Goal: Check status: Check status

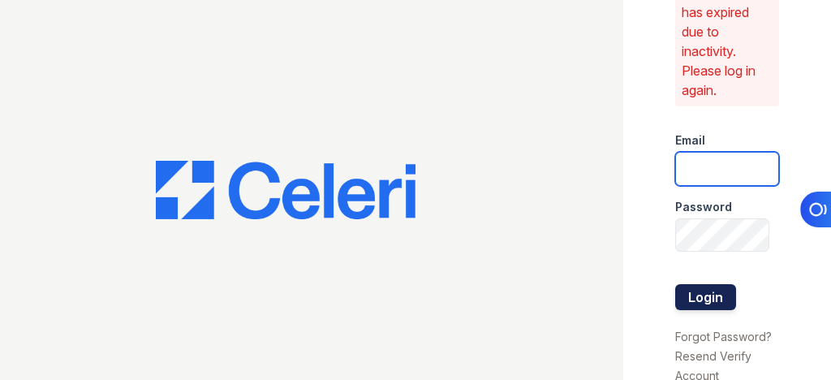
type input "[EMAIL_ADDRESS][DOMAIN_NAME]"
click at [717, 290] on button "Login" at bounding box center [705, 297] width 61 height 26
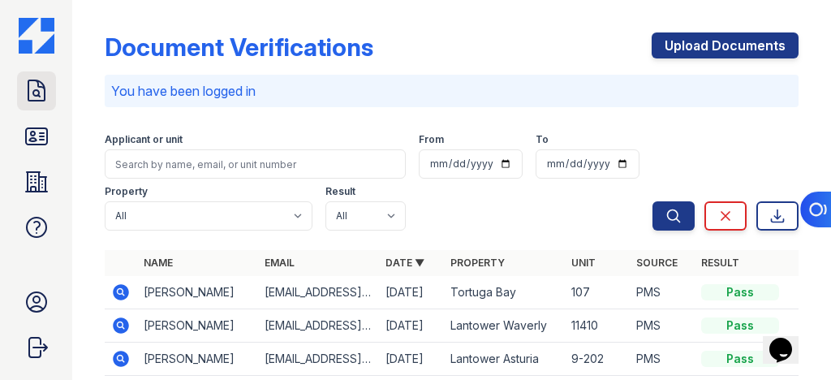
click at [29, 95] on icon at bounding box center [37, 91] width 26 height 26
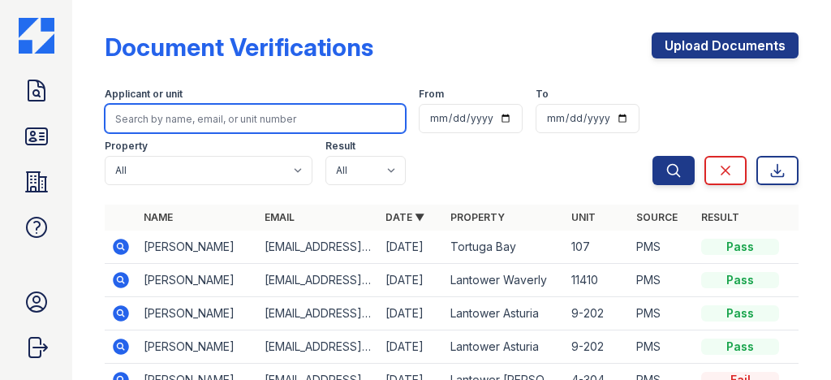
click at [227, 114] on input "search" at bounding box center [255, 118] width 301 height 29
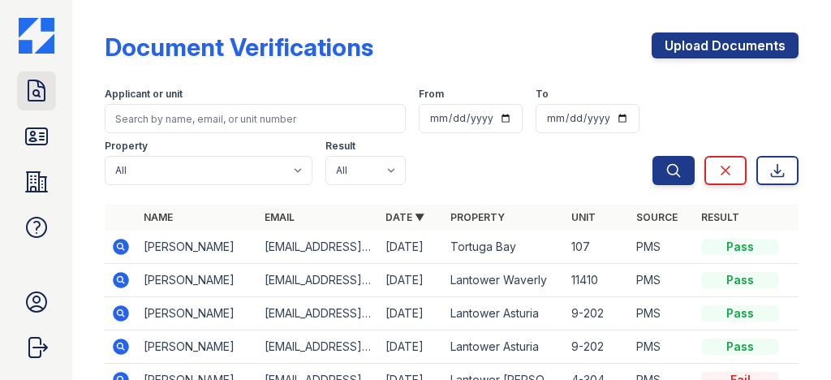
click at [42, 94] on icon at bounding box center [37, 91] width 26 height 26
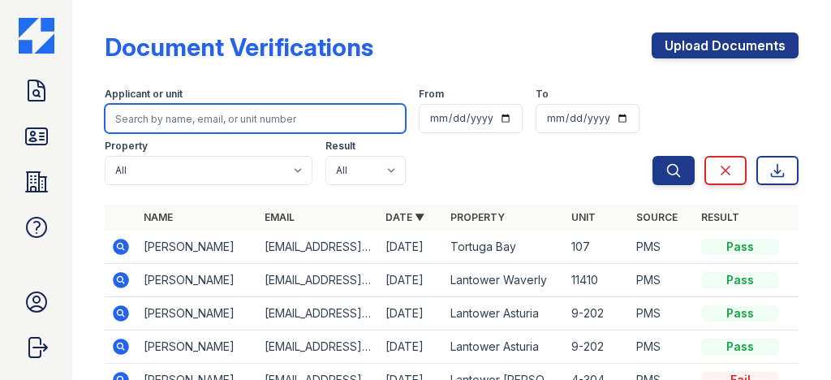
click at [157, 121] on input "search" at bounding box center [255, 118] width 301 height 29
type input "Carelys"
click at [653, 156] on button "Search" at bounding box center [674, 170] width 42 height 29
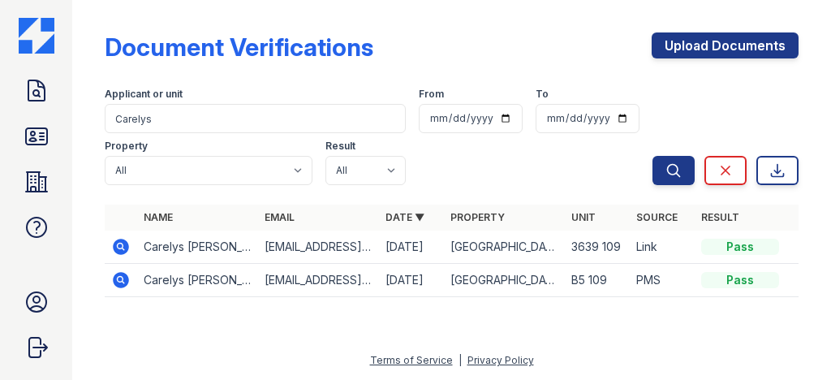
click at [120, 248] on icon at bounding box center [121, 247] width 16 height 16
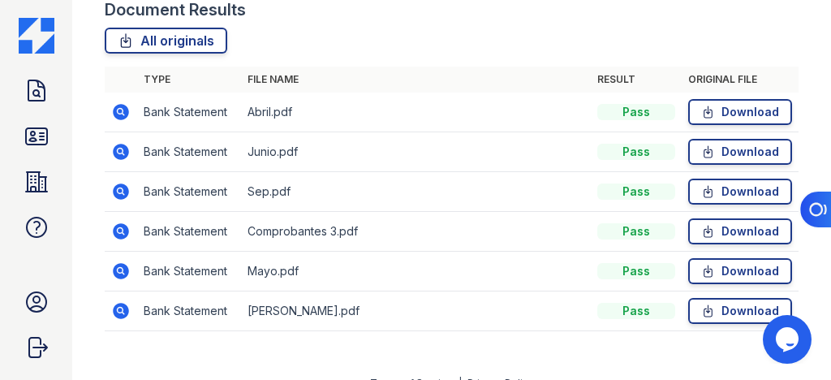
scroll to position [641, 0]
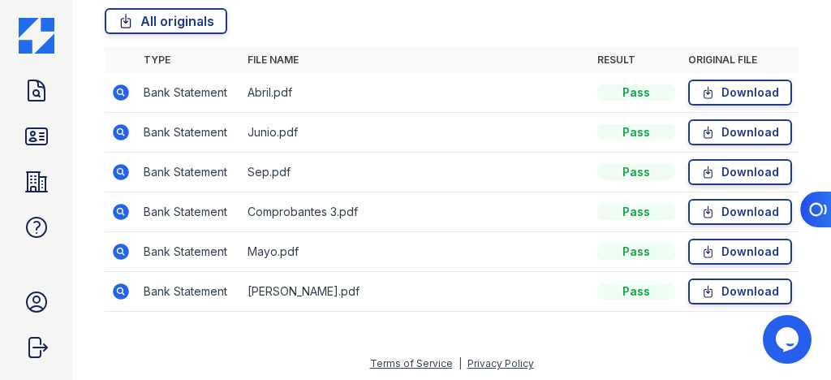
click at [119, 91] on icon at bounding box center [120, 91] width 4 height 4
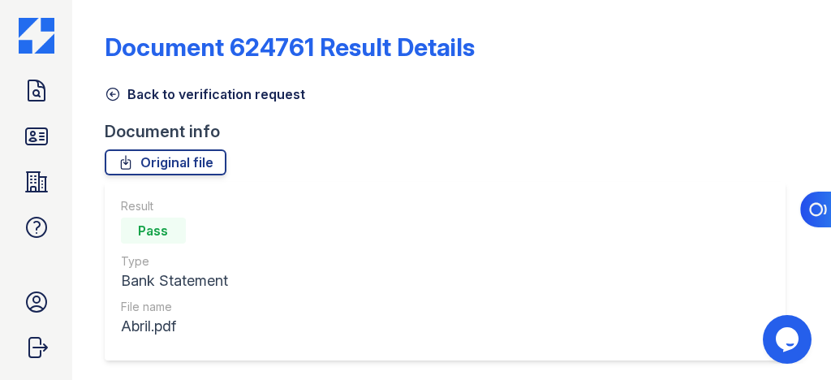
click at [114, 93] on icon at bounding box center [113, 94] width 16 height 16
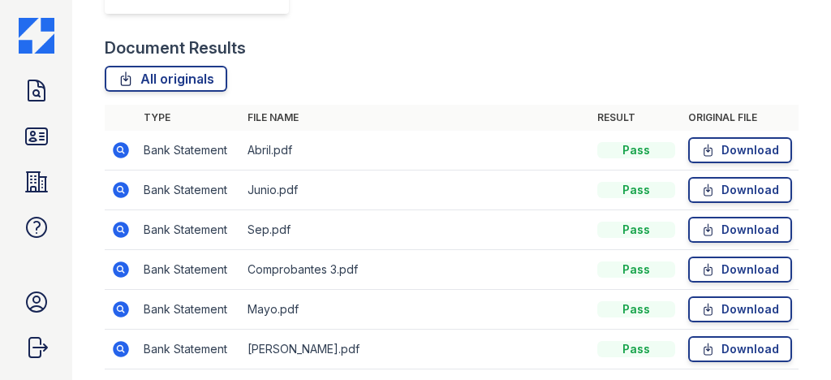
scroll to position [584, 0]
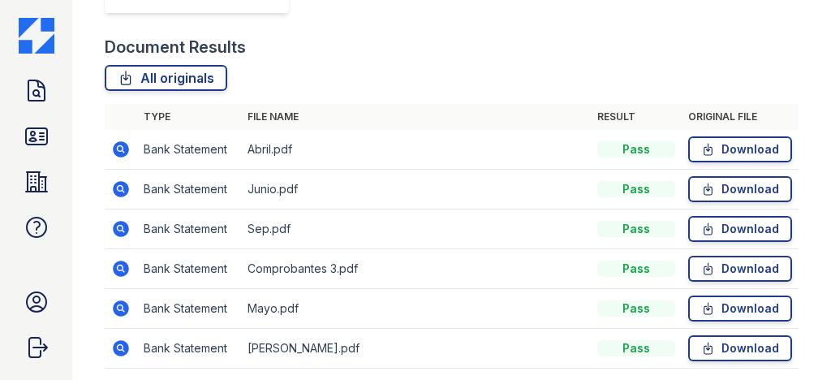
click at [166, 183] on td "Bank Statement" at bounding box center [189, 190] width 104 height 40
click at [126, 188] on icon at bounding box center [121, 189] width 16 height 16
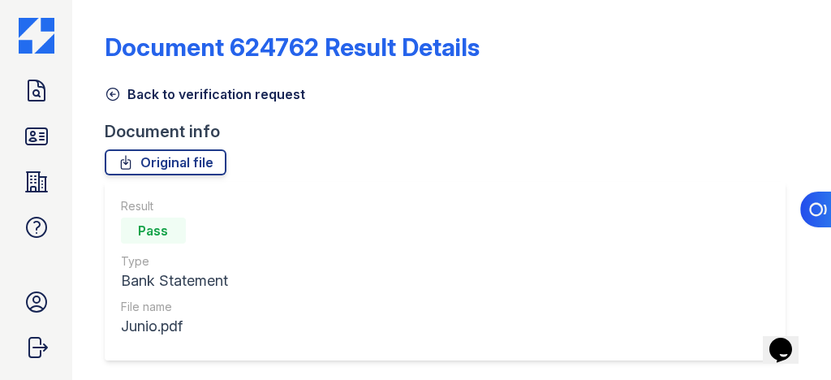
click at [115, 92] on icon at bounding box center [113, 94] width 16 height 16
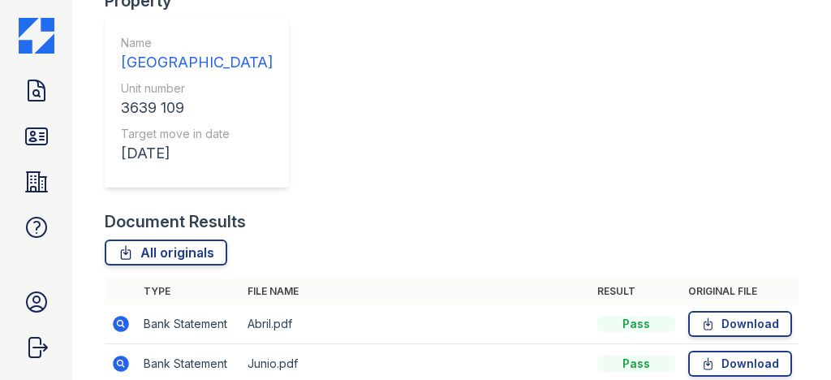
scroll to position [584, 0]
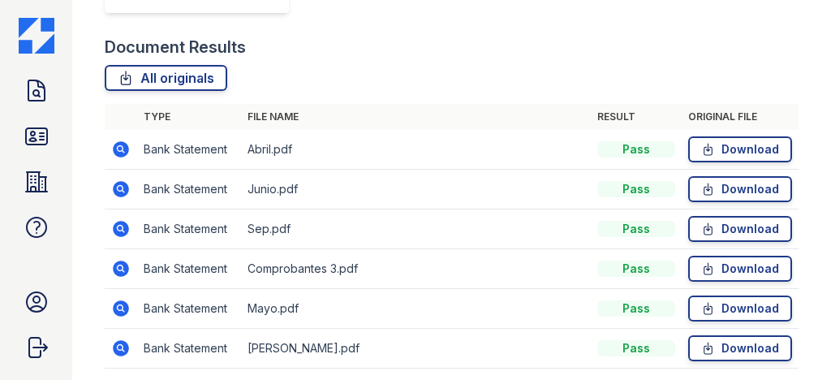
click at [121, 226] on icon at bounding box center [120, 228] width 4 height 4
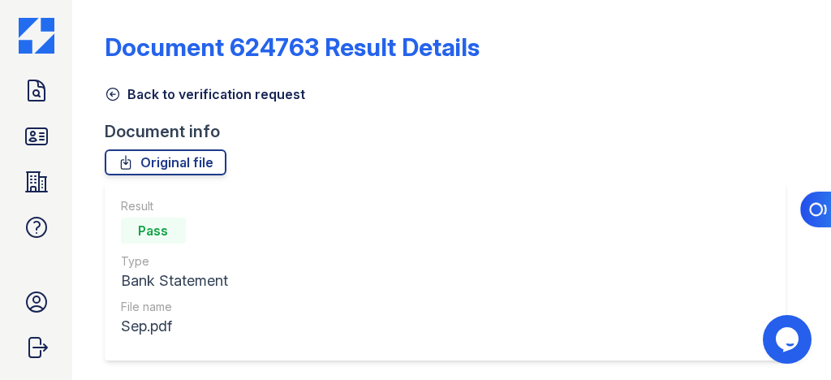
click at [120, 94] on icon at bounding box center [113, 94] width 16 height 16
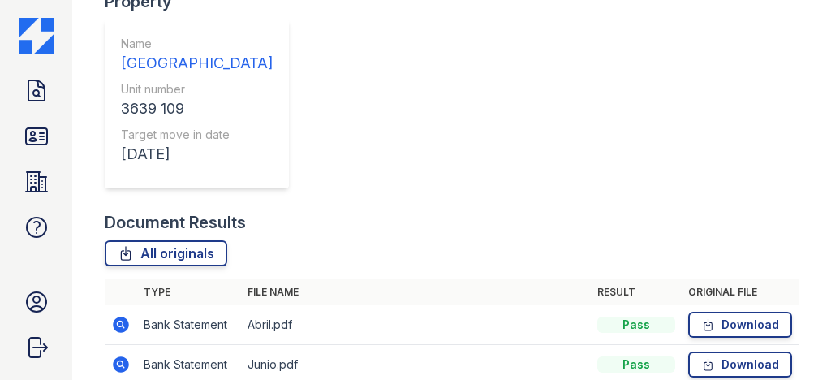
scroll to position [584, 0]
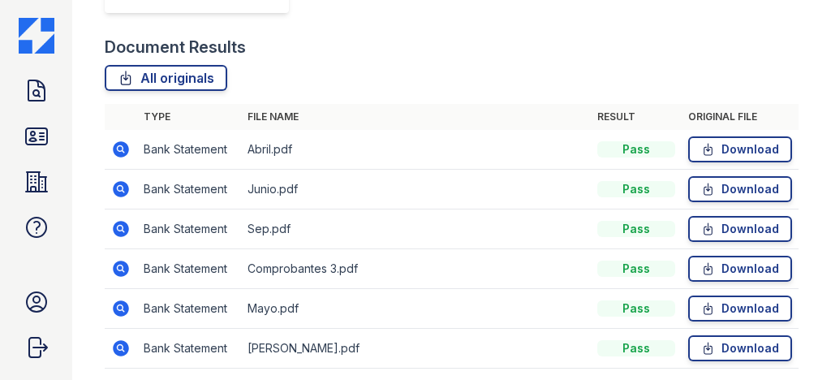
click at [125, 268] on icon at bounding box center [121, 269] width 16 height 16
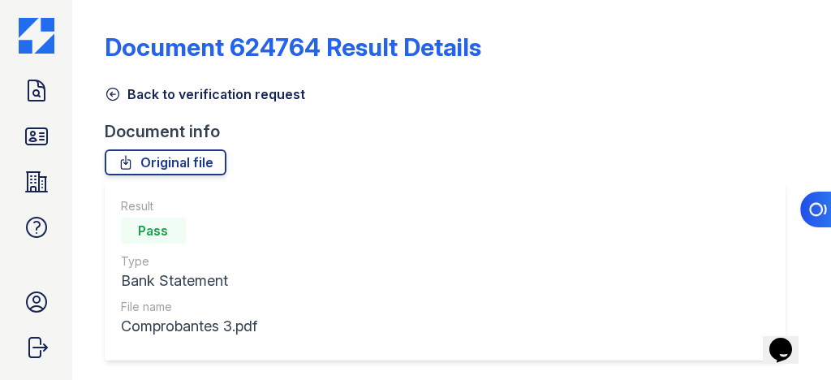
click at [114, 99] on icon at bounding box center [113, 94] width 16 height 16
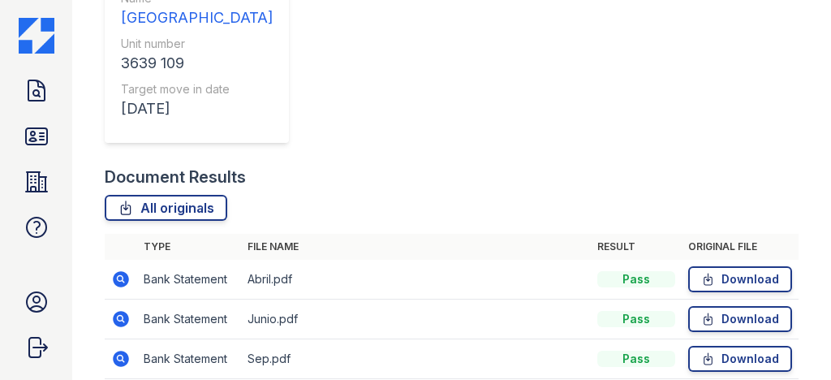
scroll to position [641, 0]
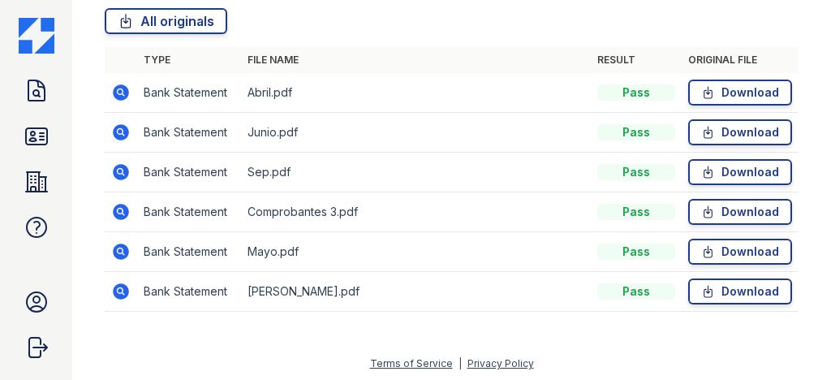
click at [121, 169] on icon at bounding box center [120, 171] width 4 height 4
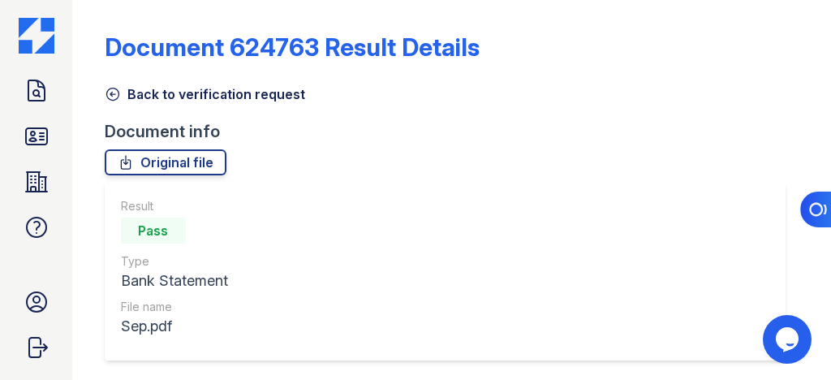
click at [116, 98] on icon at bounding box center [112, 94] width 12 height 12
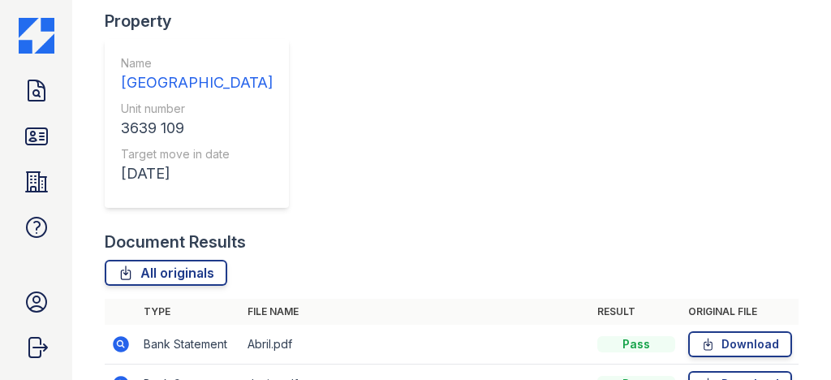
scroll to position [641, 0]
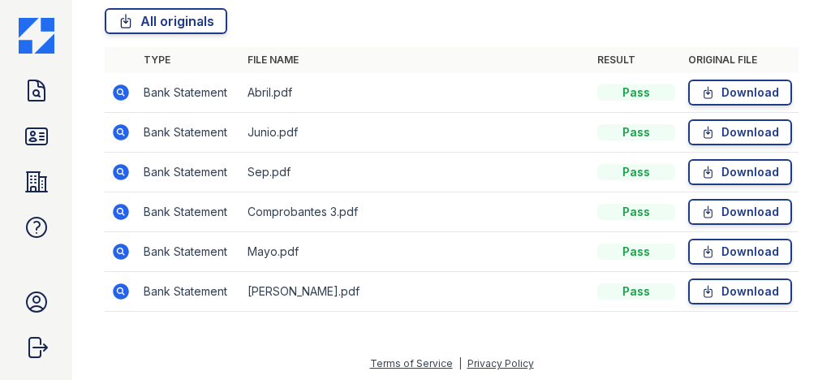
click at [131, 244] on td at bounding box center [121, 252] width 32 height 40
click at [125, 247] on icon at bounding box center [121, 252] width 16 height 16
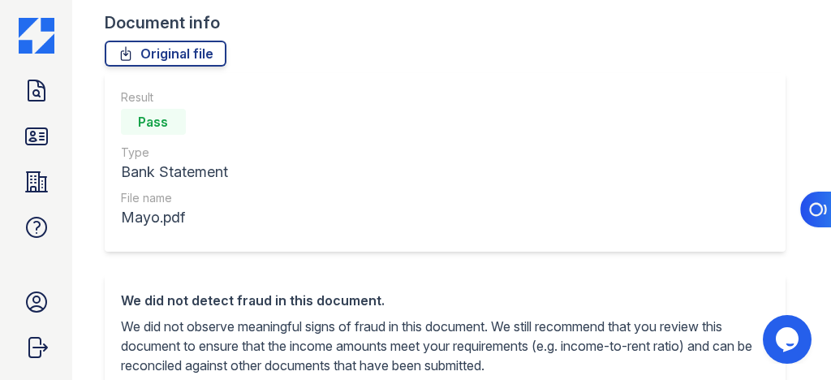
scroll to position [65, 0]
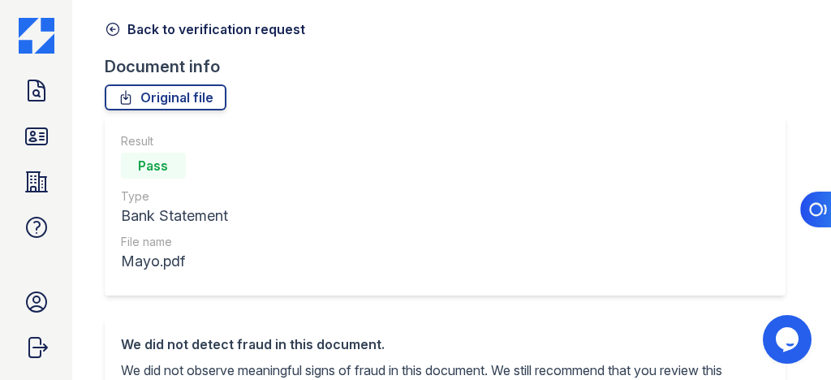
click at [114, 32] on icon at bounding box center [113, 29] width 16 height 16
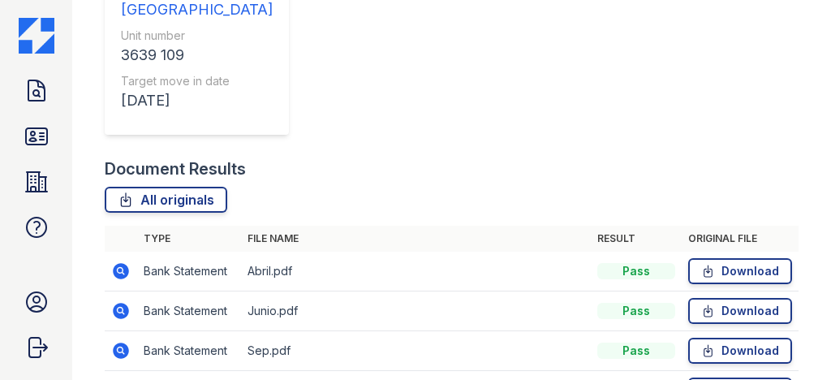
scroll to position [641, 0]
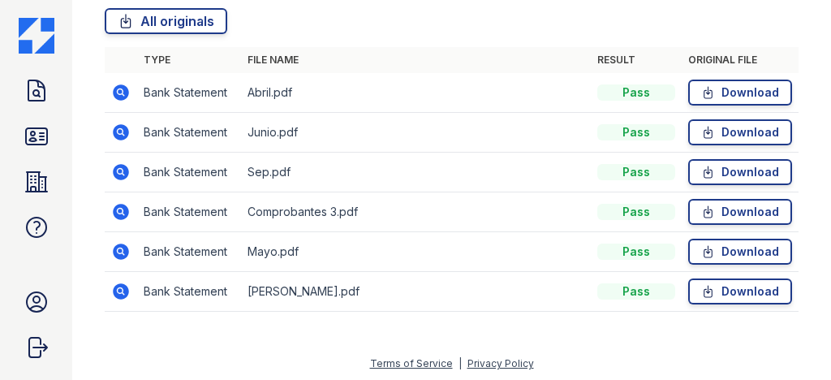
click at [117, 289] on icon at bounding box center [120, 291] width 19 height 19
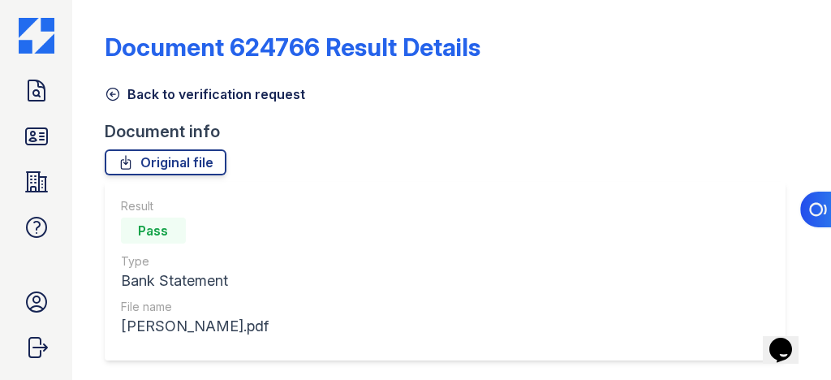
click at [113, 93] on icon at bounding box center [113, 94] width 16 height 16
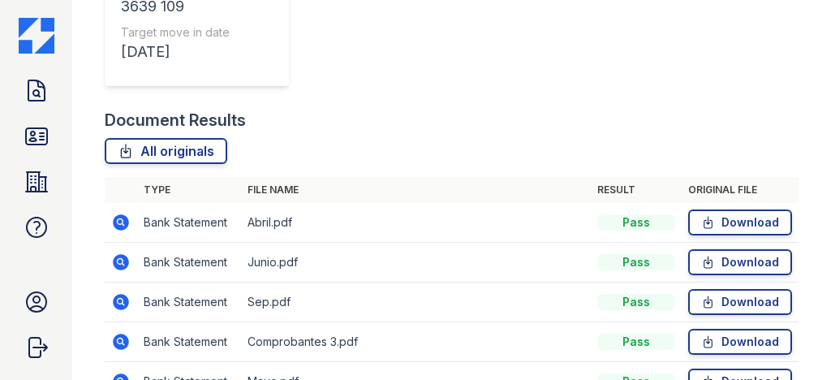
scroll to position [641, 0]
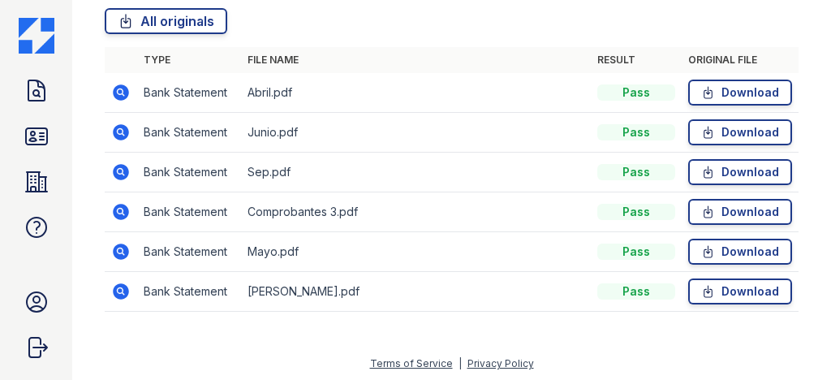
click at [119, 93] on icon at bounding box center [120, 92] width 19 height 19
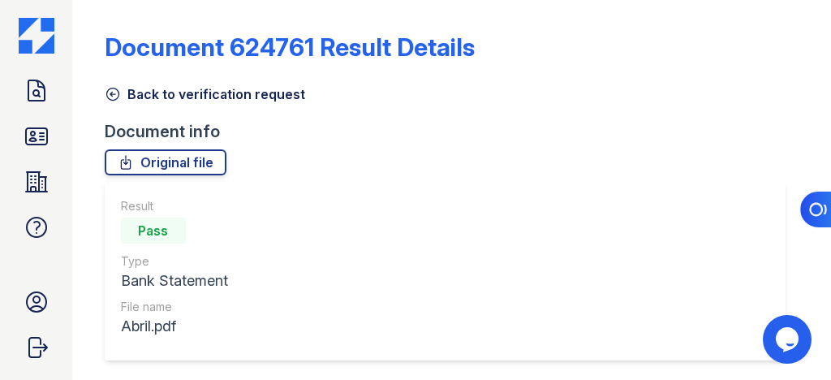
click at [113, 95] on icon at bounding box center [113, 94] width 16 height 16
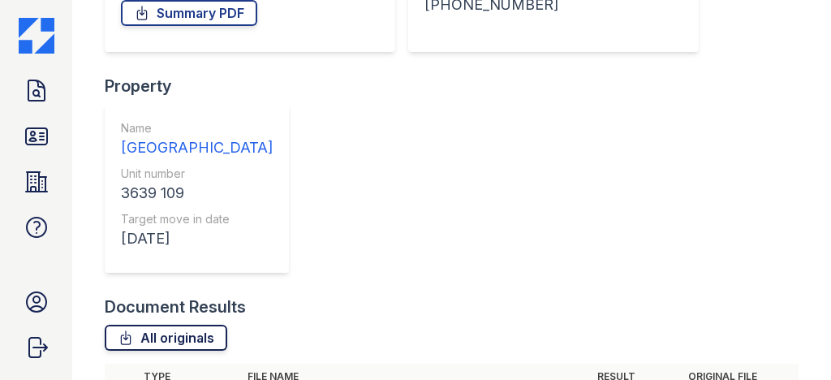
scroll to position [641, 0]
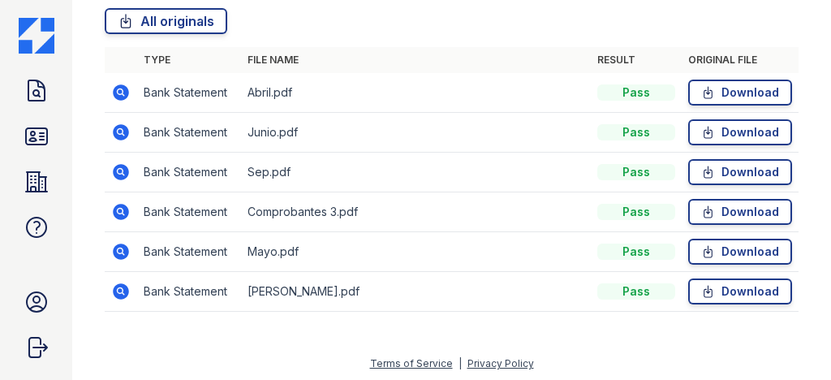
click at [117, 129] on icon at bounding box center [120, 132] width 19 height 19
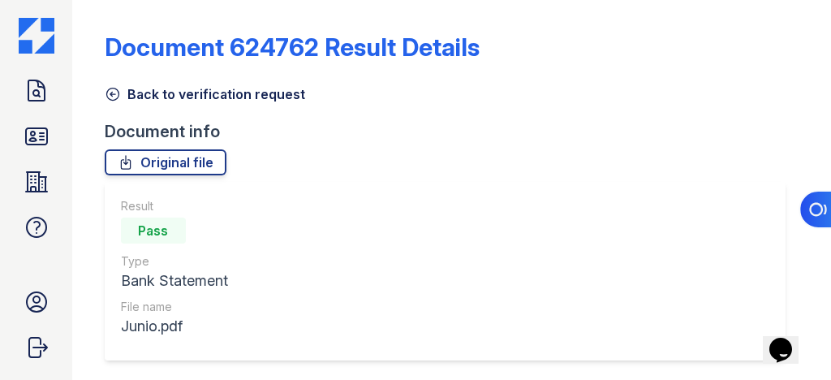
click at [119, 92] on icon at bounding box center [113, 94] width 16 height 16
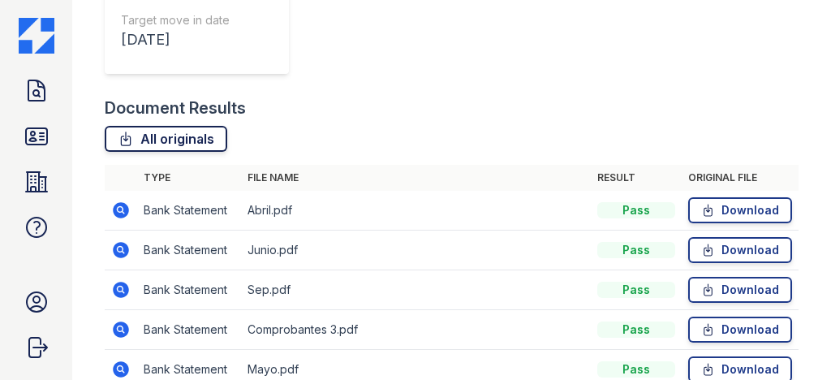
scroll to position [641, 0]
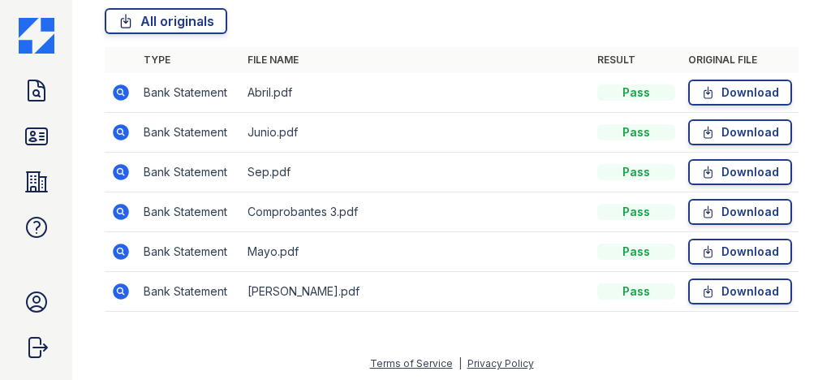
click at [117, 174] on icon at bounding box center [121, 172] width 16 height 16
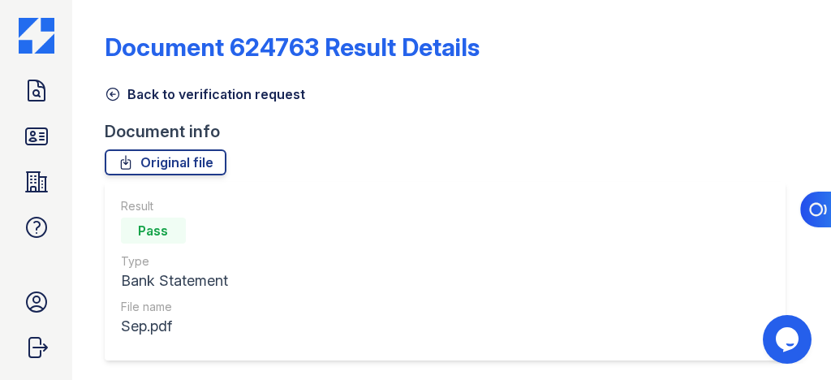
click at [111, 97] on icon at bounding box center [113, 94] width 16 height 16
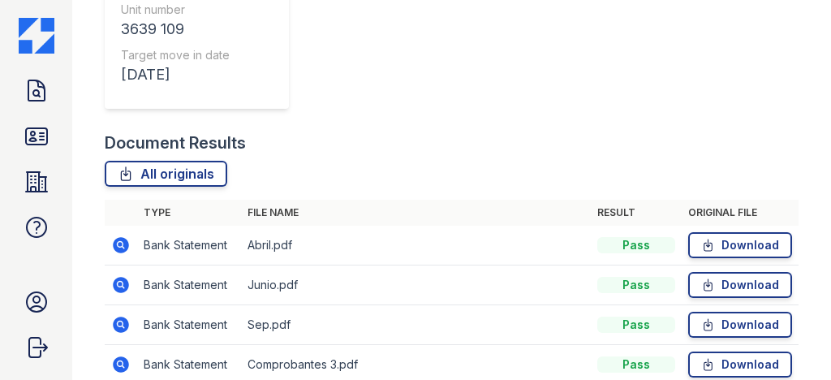
scroll to position [641, 0]
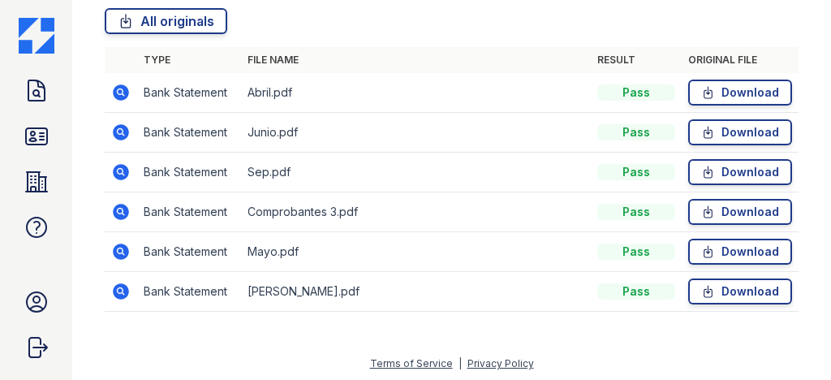
click at [125, 212] on icon at bounding box center [121, 212] width 16 height 16
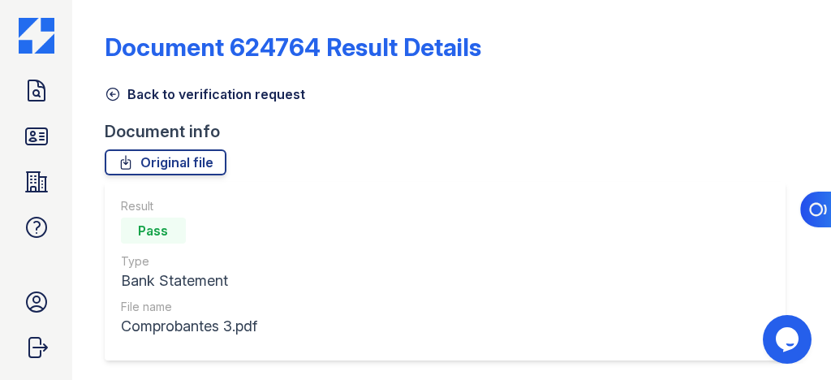
click at [114, 97] on icon at bounding box center [113, 94] width 16 height 16
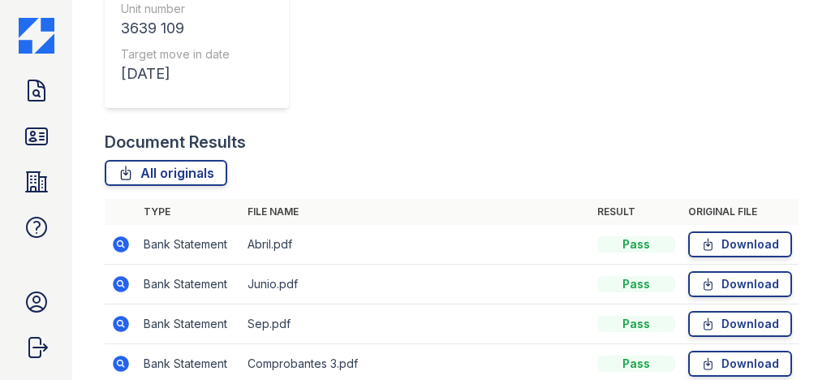
scroll to position [641, 0]
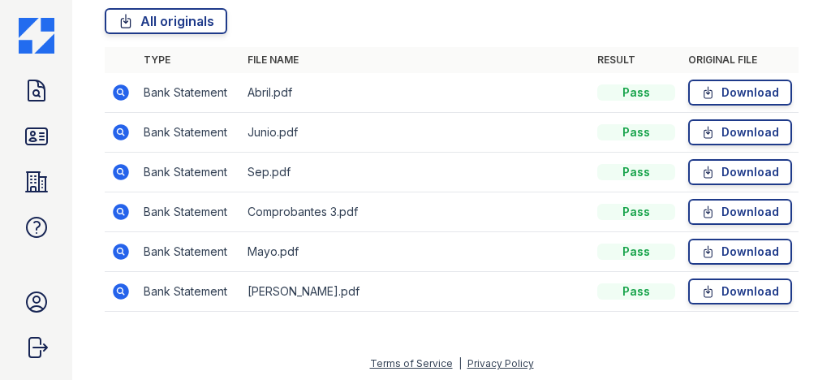
click at [119, 205] on icon at bounding box center [121, 212] width 16 height 16
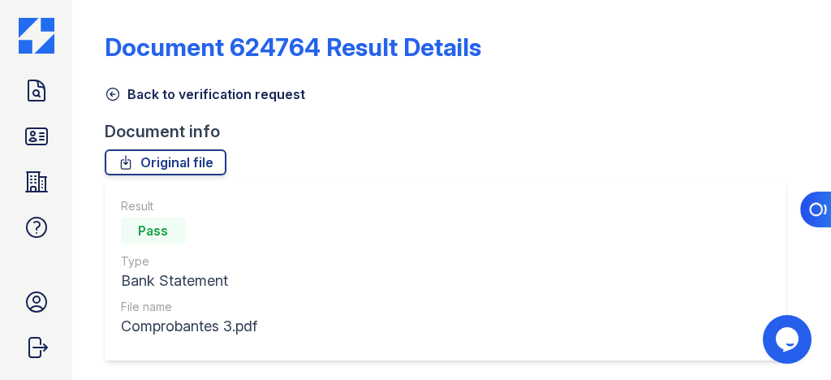
click at [113, 97] on icon at bounding box center [113, 94] width 16 height 16
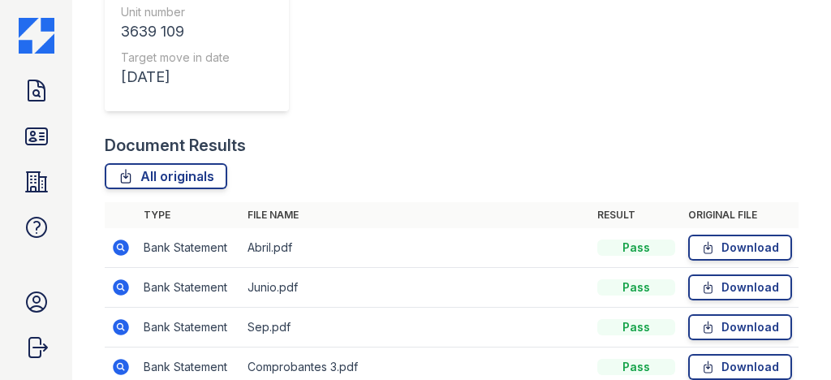
scroll to position [641, 0]
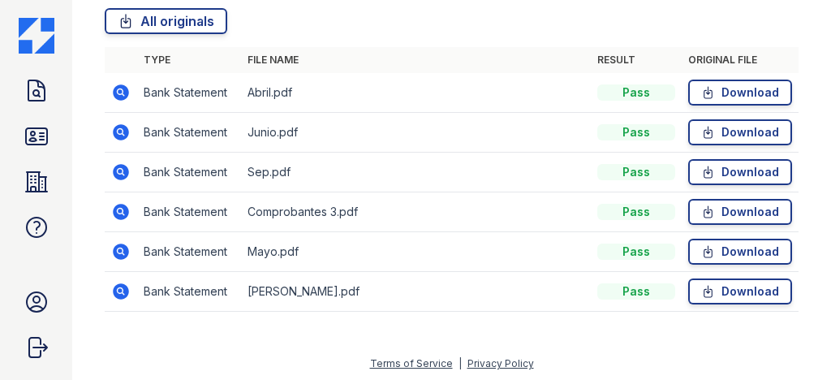
click at [115, 170] on icon at bounding box center [121, 172] width 16 height 16
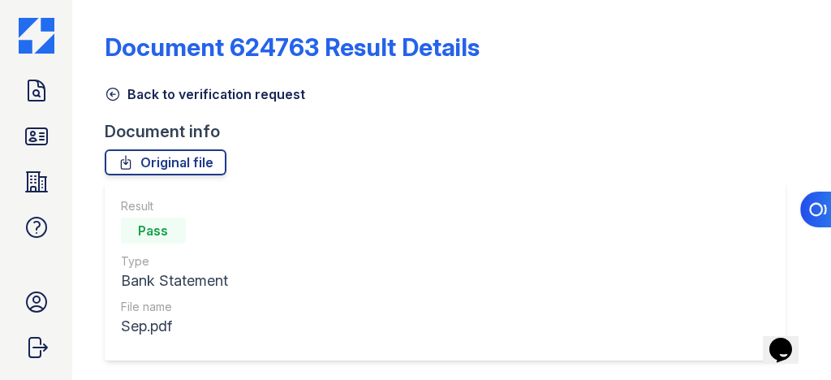
click at [105, 93] on icon at bounding box center [113, 94] width 16 height 16
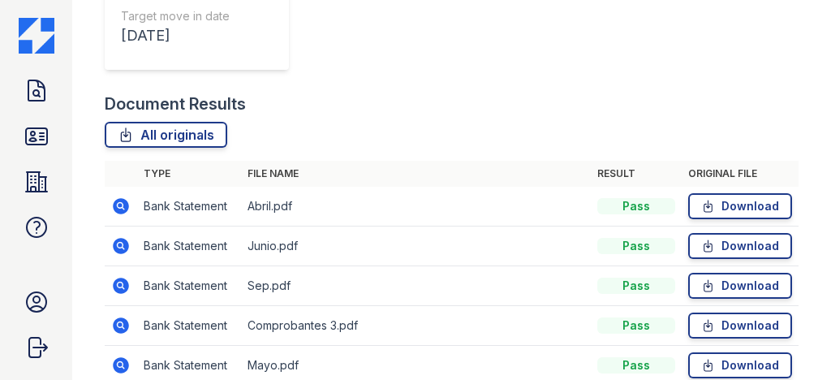
scroll to position [641, 0]
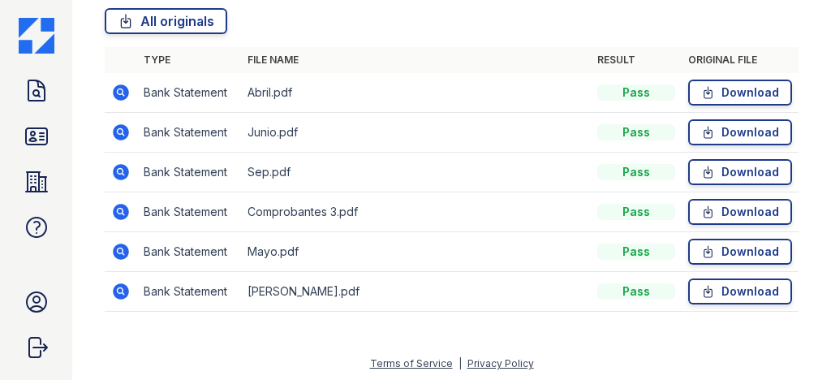
click at [128, 291] on icon at bounding box center [120, 291] width 19 height 19
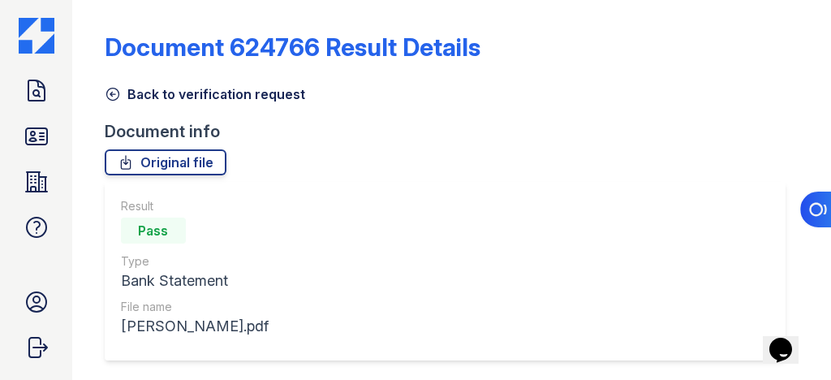
click at [114, 98] on icon at bounding box center [113, 94] width 16 height 16
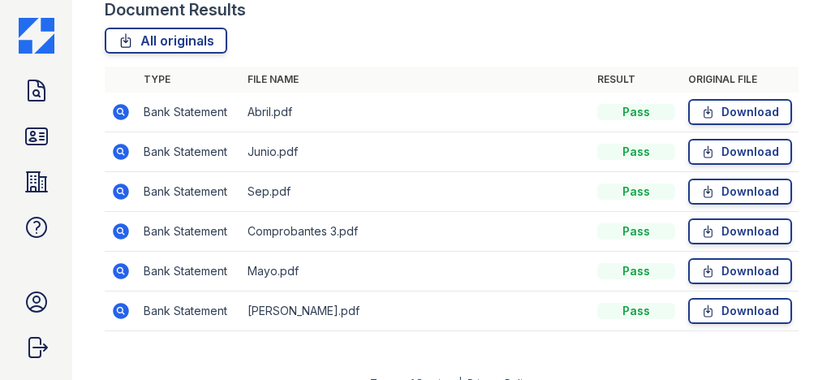
scroll to position [641, 0]
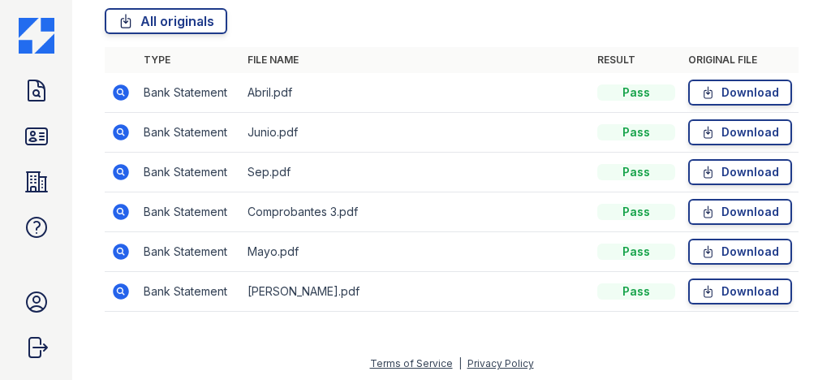
click at [119, 250] on icon at bounding box center [120, 250] width 4 height 4
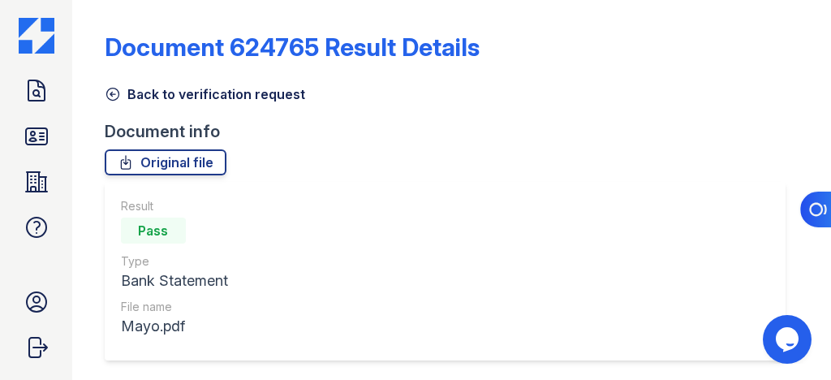
click at [115, 101] on link "Back to verification request" at bounding box center [205, 93] width 200 height 19
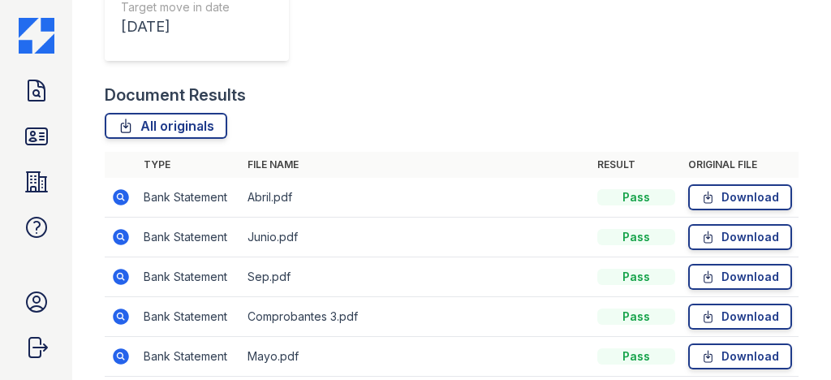
scroll to position [641, 0]
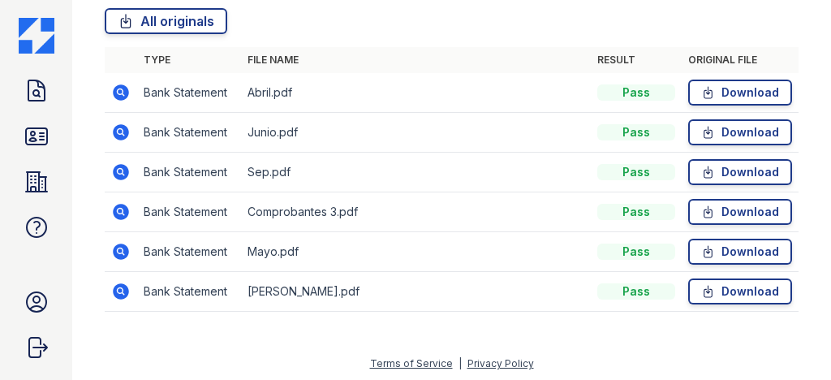
click at [123, 206] on icon at bounding box center [121, 212] width 16 height 16
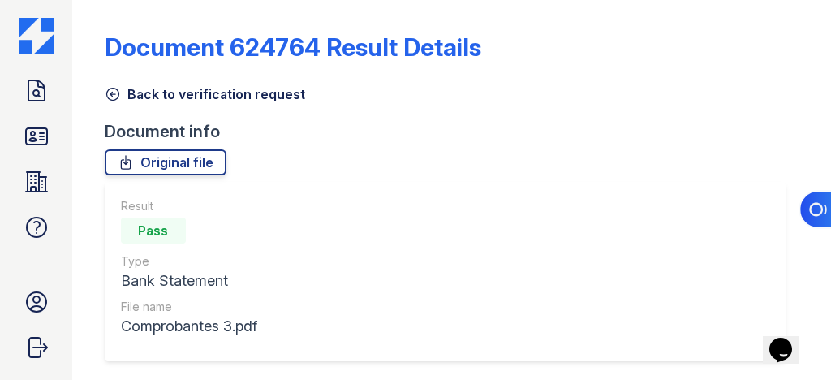
click at [112, 97] on icon at bounding box center [113, 94] width 16 height 16
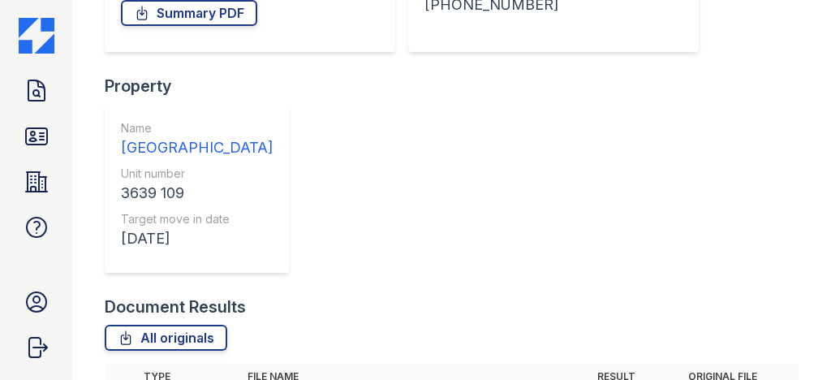
scroll to position [641, 0]
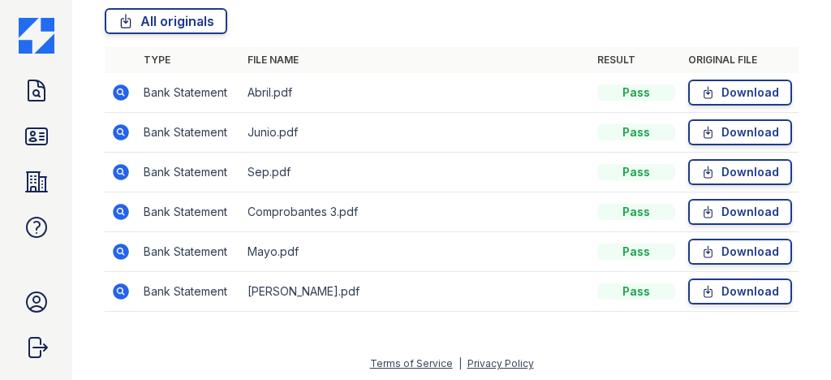
click at [119, 169] on icon at bounding box center [120, 171] width 4 height 4
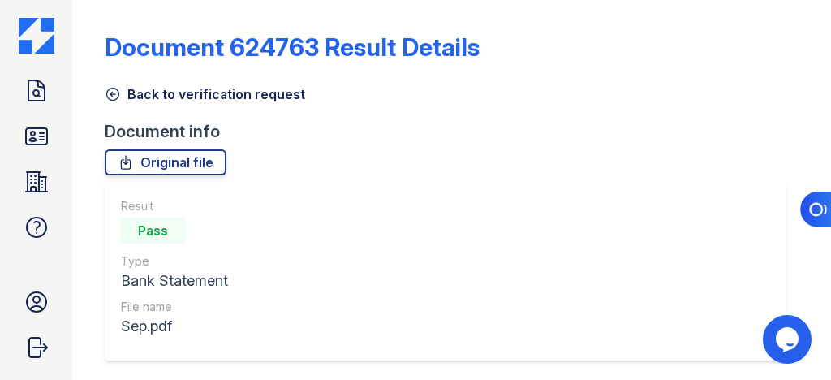
click at [110, 91] on icon at bounding box center [113, 94] width 16 height 16
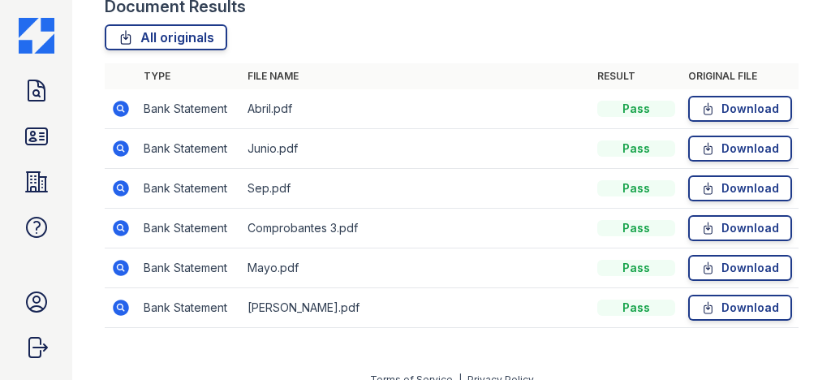
scroll to position [576, 0]
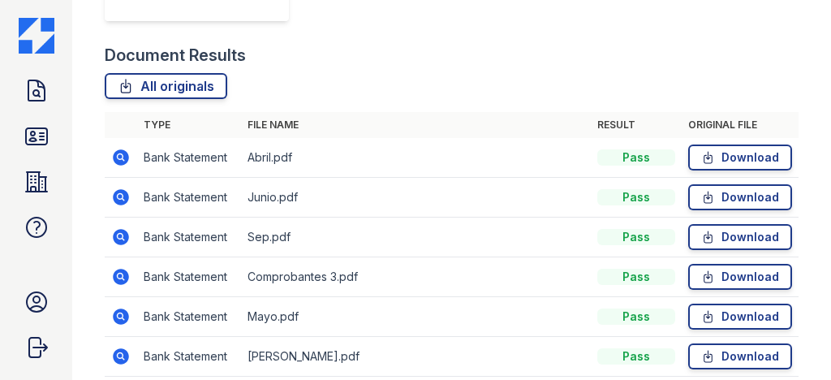
click at [118, 195] on icon at bounding box center [120, 196] width 4 height 4
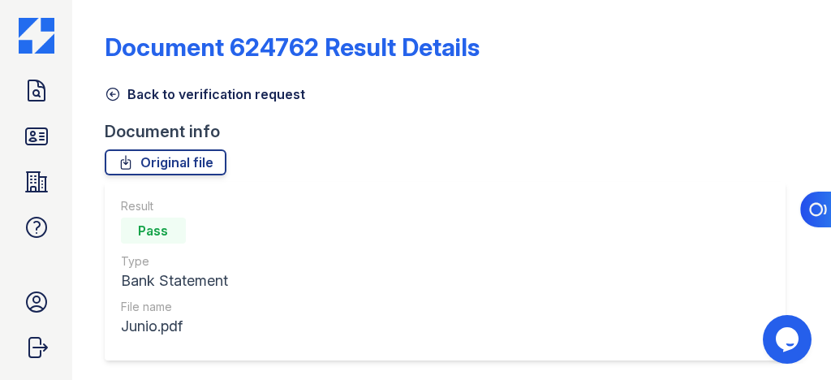
click at [118, 97] on icon at bounding box center [113, 94] width 16 height 16
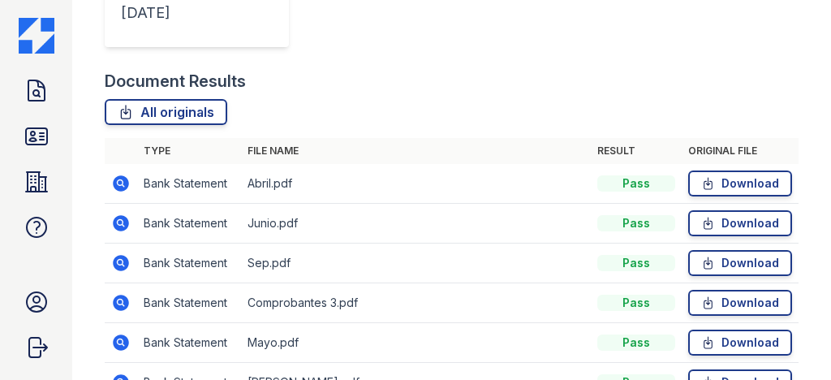
scroll to position [641, 0]
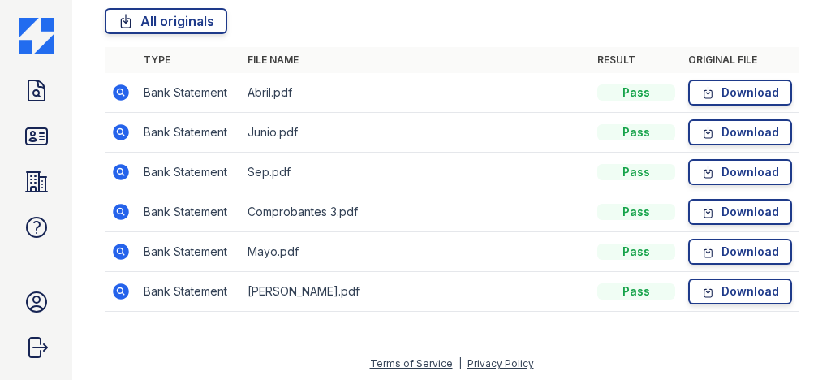
click at [123, 98] on icon at bounding box center [121, 92] width 16 height 16
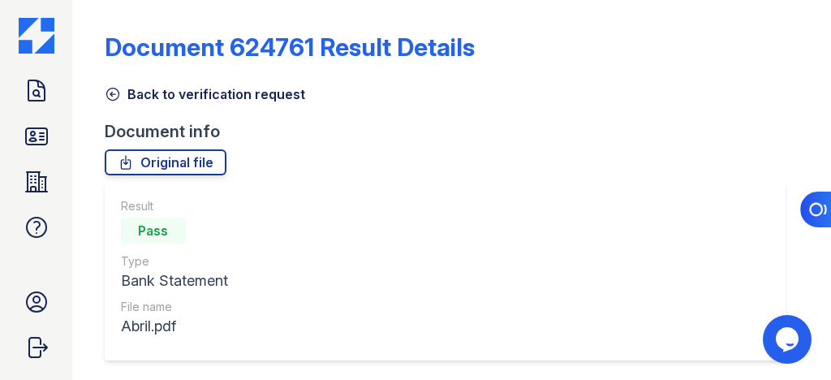
click at [119, 103] on link "Back to verification request" at bounding box center [205, 93] width 200 height 19
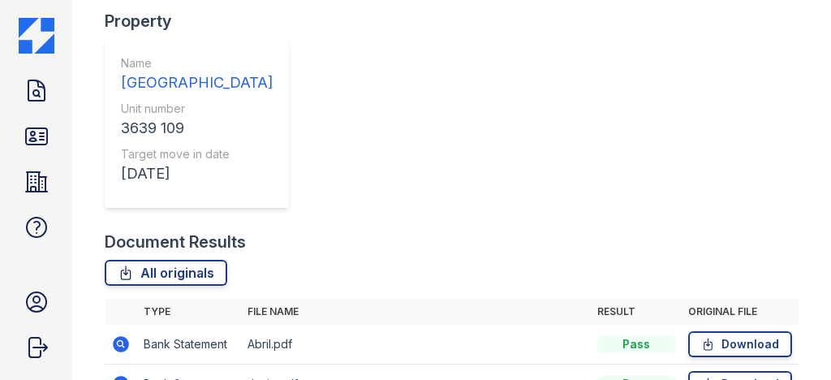
scroll to position [641, 0]
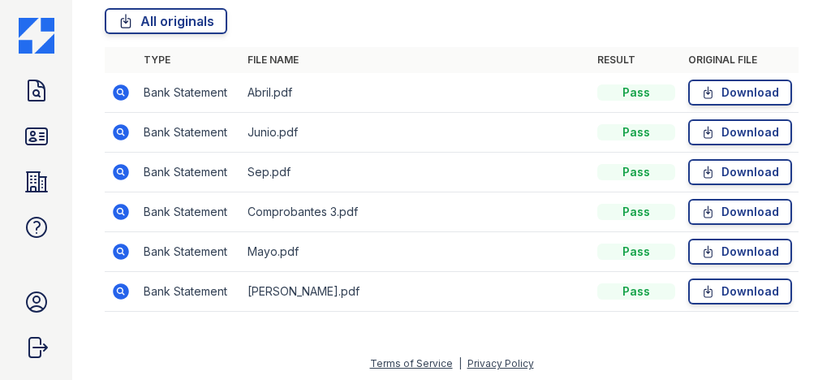
click at [106, 282] on td at bounding box center [121, 292] width 32 height 40
drag, startPoint x: 115, startPoint y: 282, endPoint x: 125, endPoint y: 287, distance: 10.9
click at [116, 283] on icon at bounding box center [121, 291] width 16 height 16
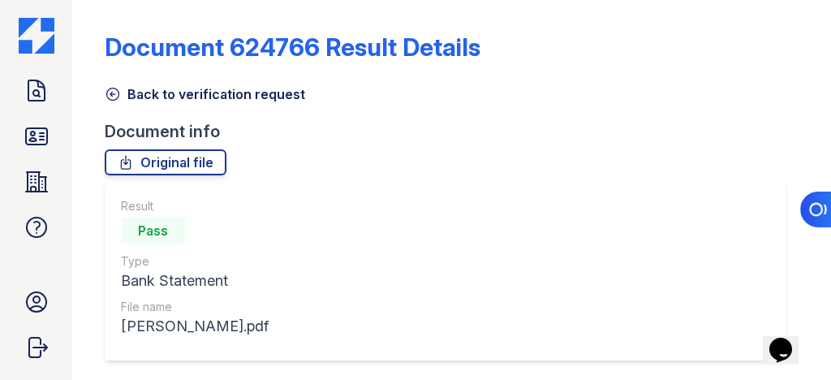
click at [118, 93] on icon at bounding box center [113, 94] width 16 height 16
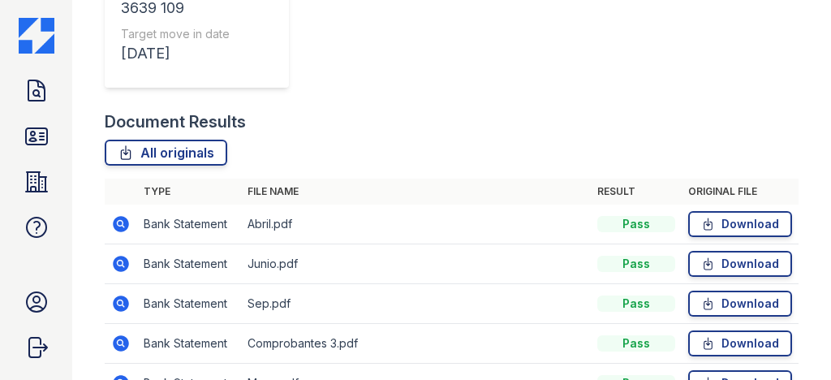
scroll to position [641, 0]
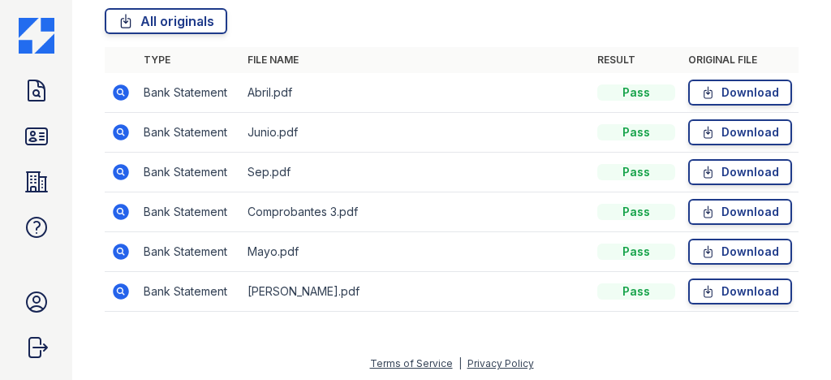
click at [127, 247] on icon at bounding box center [121, 252] width 16 height 16
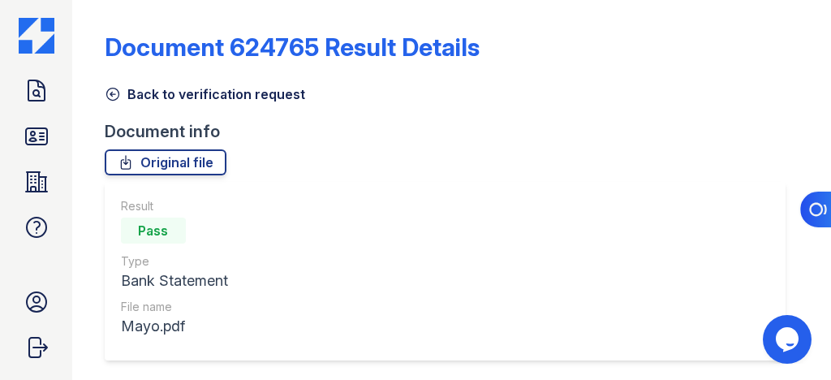
click at [108, 97] on icon at bounding box center [112, 94] width 12 height 12
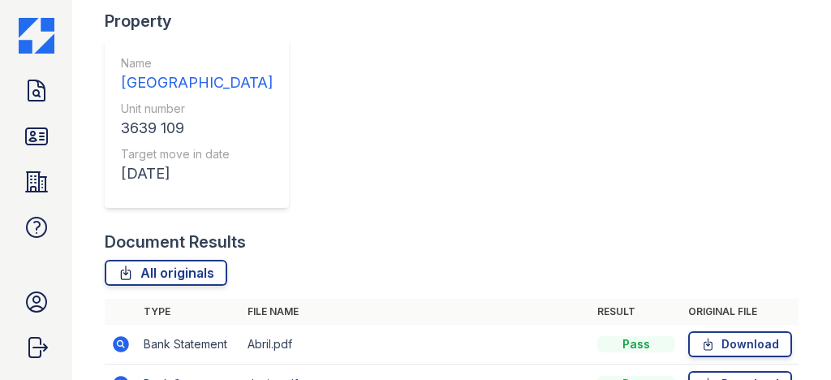
scroll to position [641, 0]
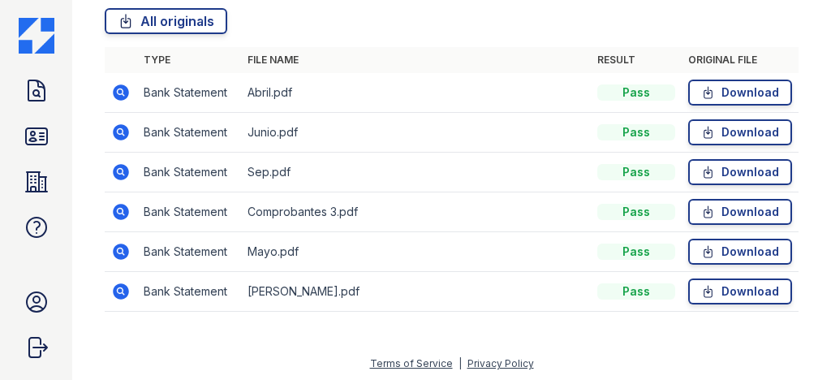
click at [130, 288] on icon at bounding box center [120, 291] width 19 height 19
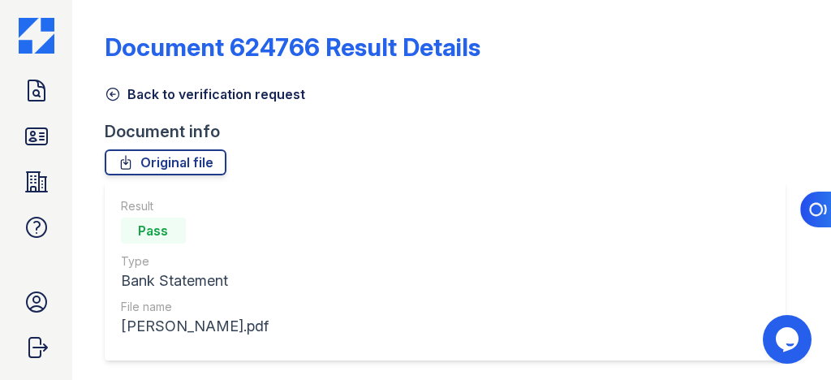
click at [112, 94] on icon at bounding box center [112, 94] width 12 height 12
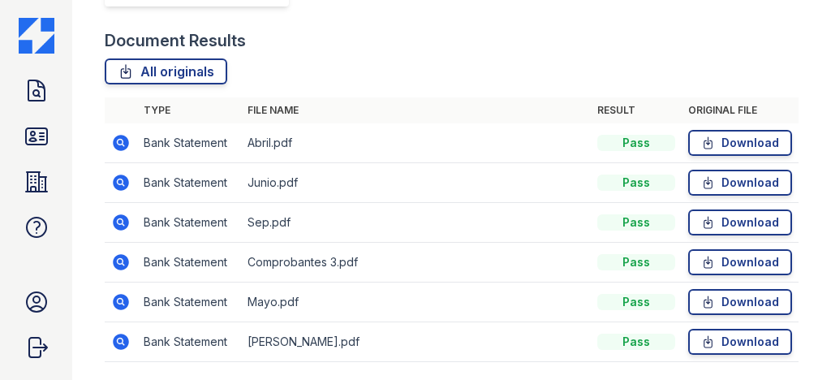
scroll to position [641, 0]
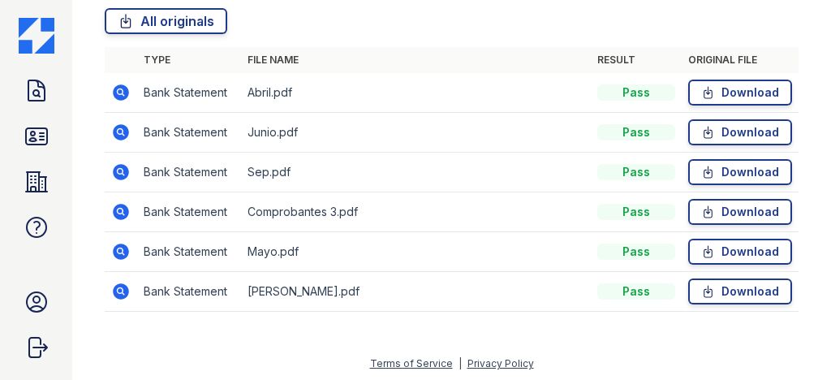
click at [124, 252] on icon at bounding box center [121, 252] width 16 height 16
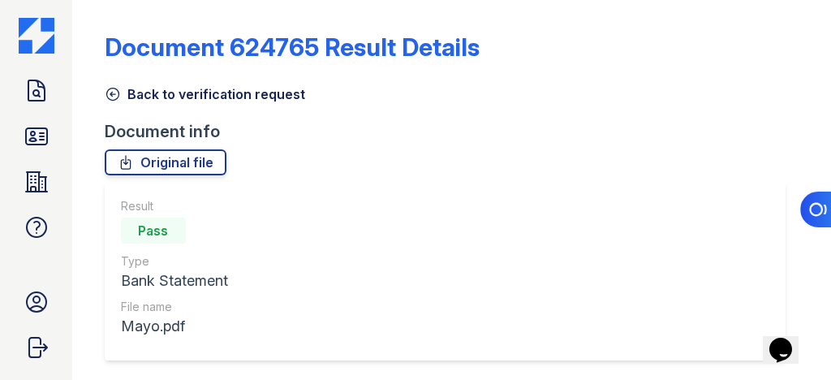
click at [114, 94] on icon at bounding box center [112, 94] width 12 height 12
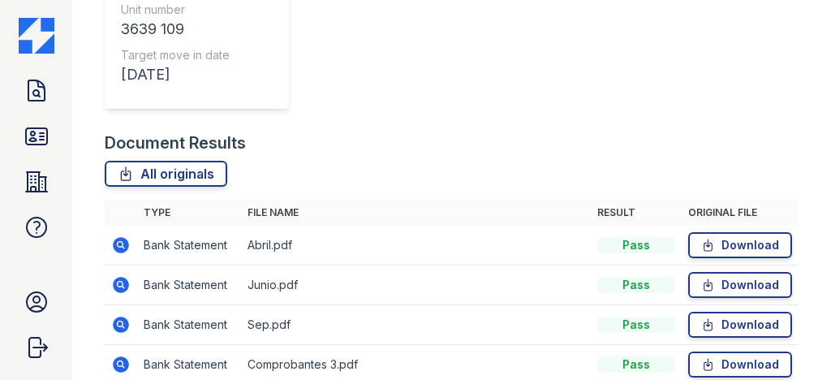
scroll to position [641, 0]
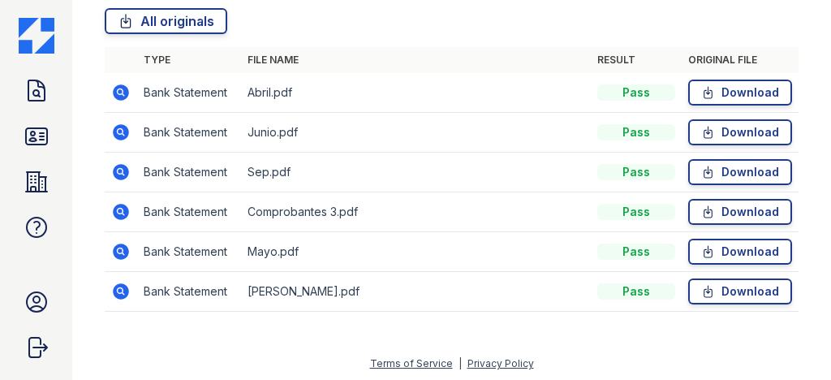
click at [123, 212] on icon at bounding box center [121, 212] width 16 height 16
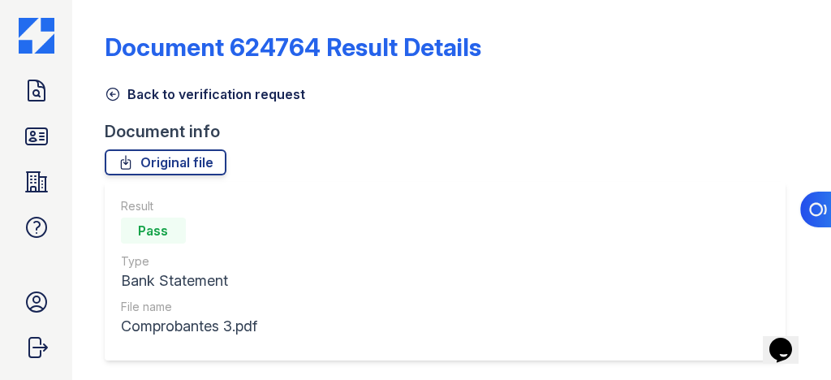
click at [122, 96] on link "Back to verification request" at bounding box center [205, 93] width 200 height 19
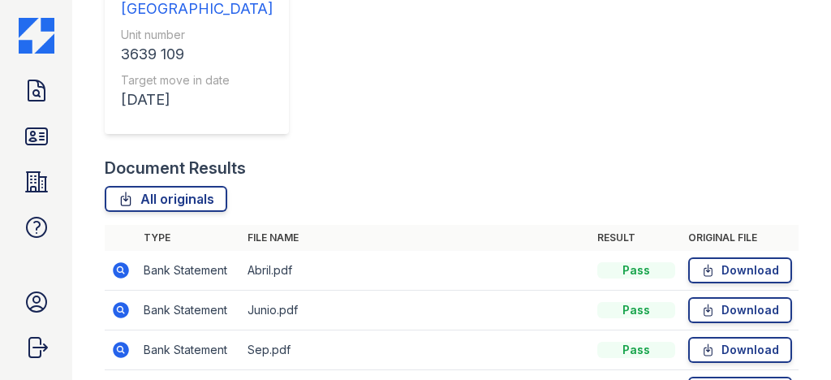
scroll to position [584, 0]
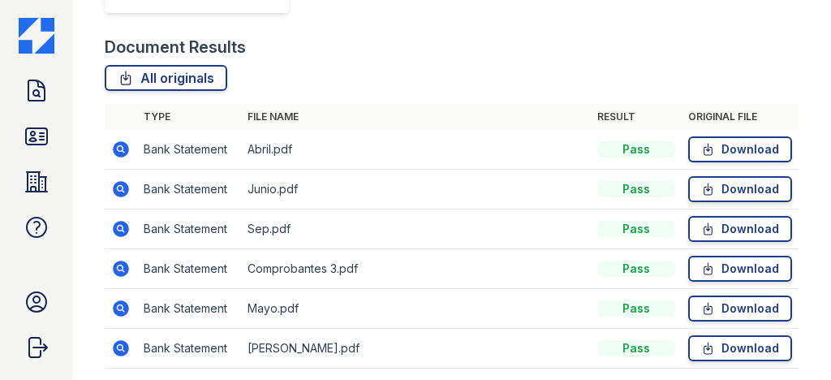
click at [120, 224] on icon at bounding box center [120, 228] width 19 height 19
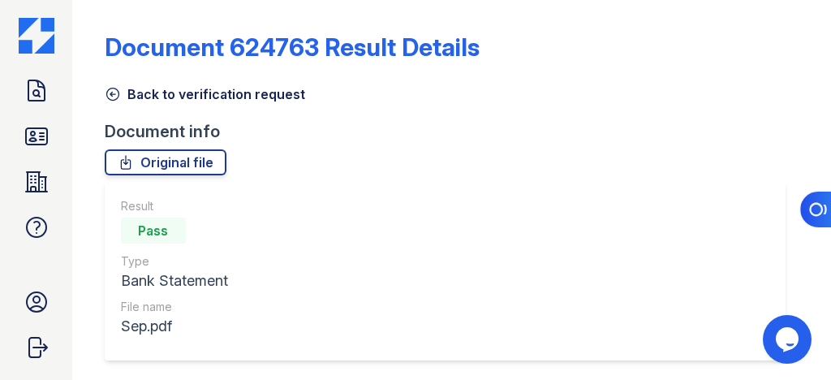
drag, startPoint x: 109, startPoint y: 91, endPoint x: 128, endPoint y: 99, distance: 21.1
click at [109, 91] on icon at bounding box center [113, 94] width 16 height 16
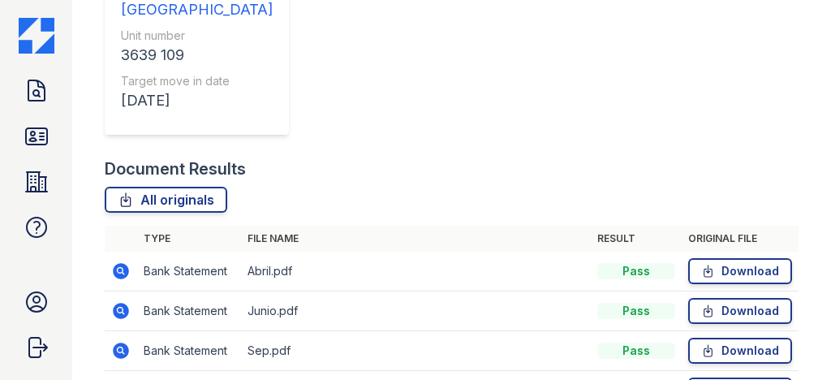
scroll to position [584, 0]
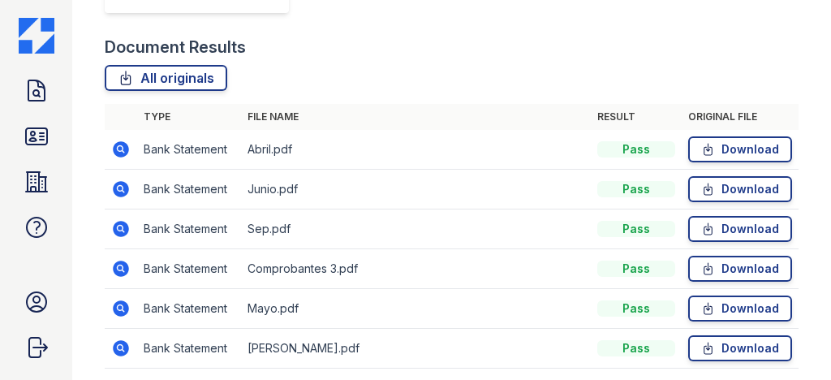
click at [122, 183] on icon at bounding box center [121, 189] width 16 height 16
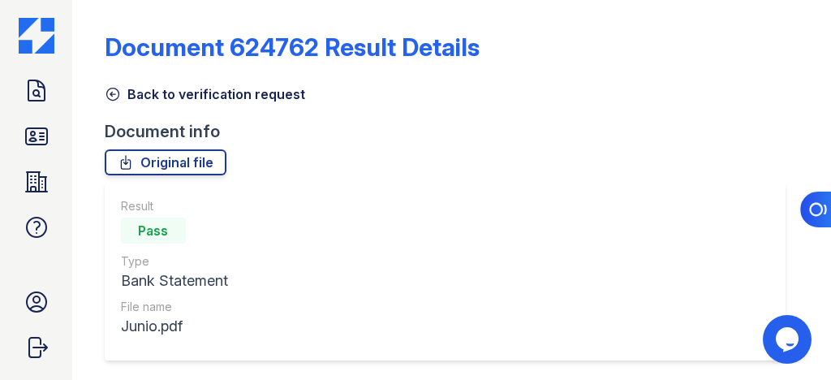
drag, startPoint x: 110, startPoint y: 91, endPoint x: 128, endPoint y: 114, distance: 29.5
click at [110, 92] on icon at bounding box center [113, 94] width 16 height 16
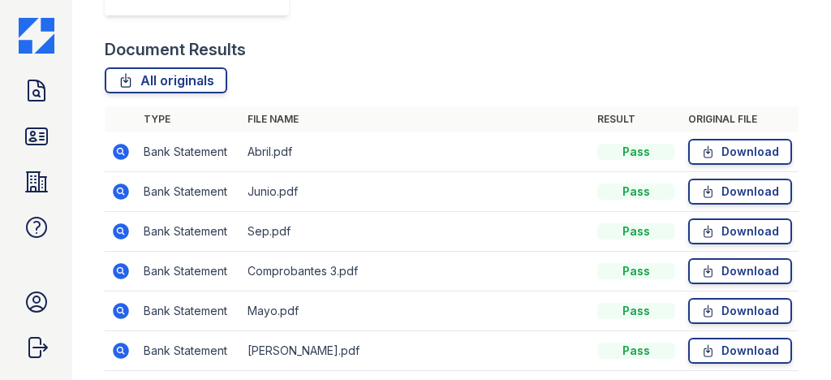
scroll to position [641, 0]
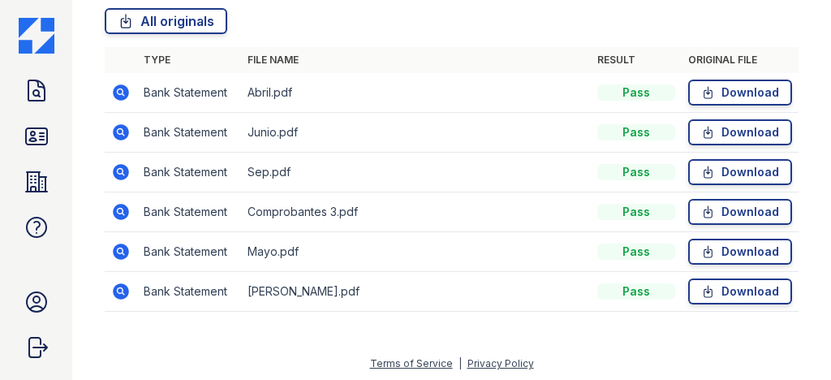
click at [119, 93] on icon at bounding box center [120, 92] width 19 height 19
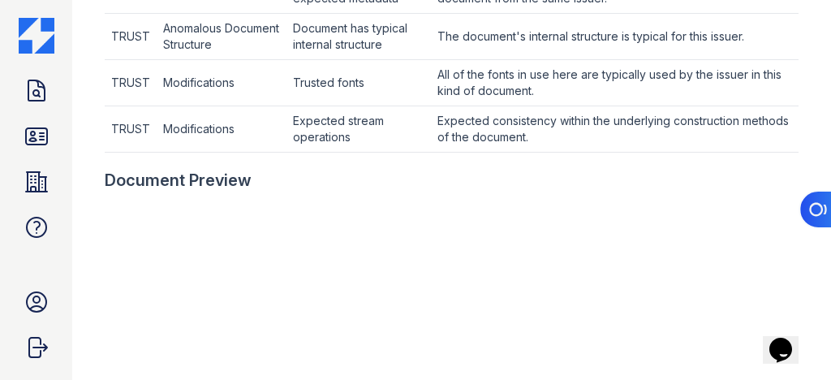
scroll to position [714, 0]
